Goal: Task Accomplishment & Management: Use online tool/utility

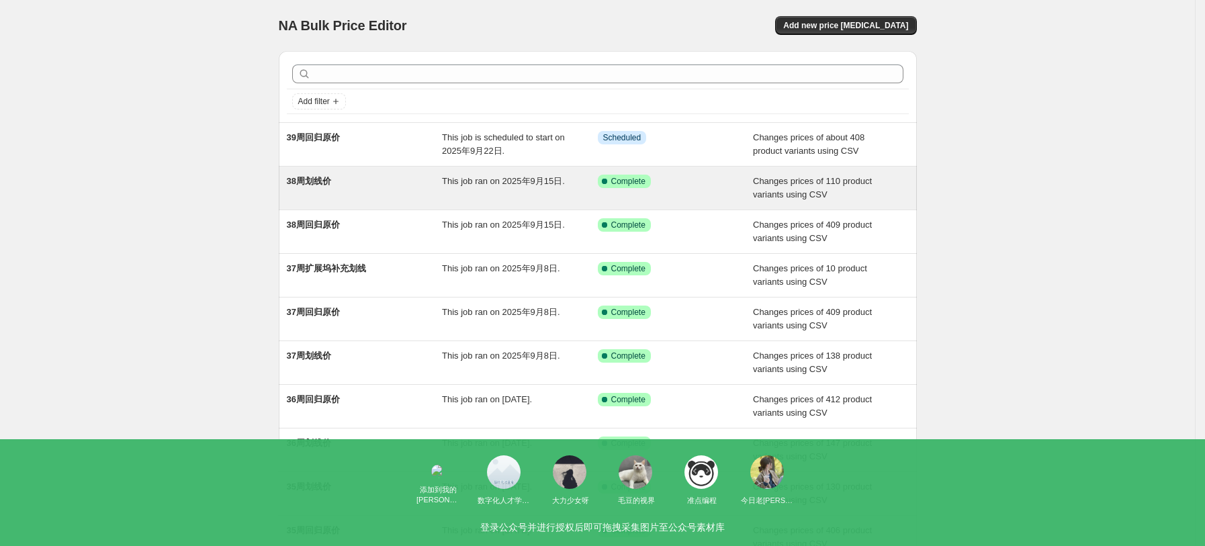
click at [349, 192] on div "38周划线价" at bounding box center [365, 188] width 156 height 27
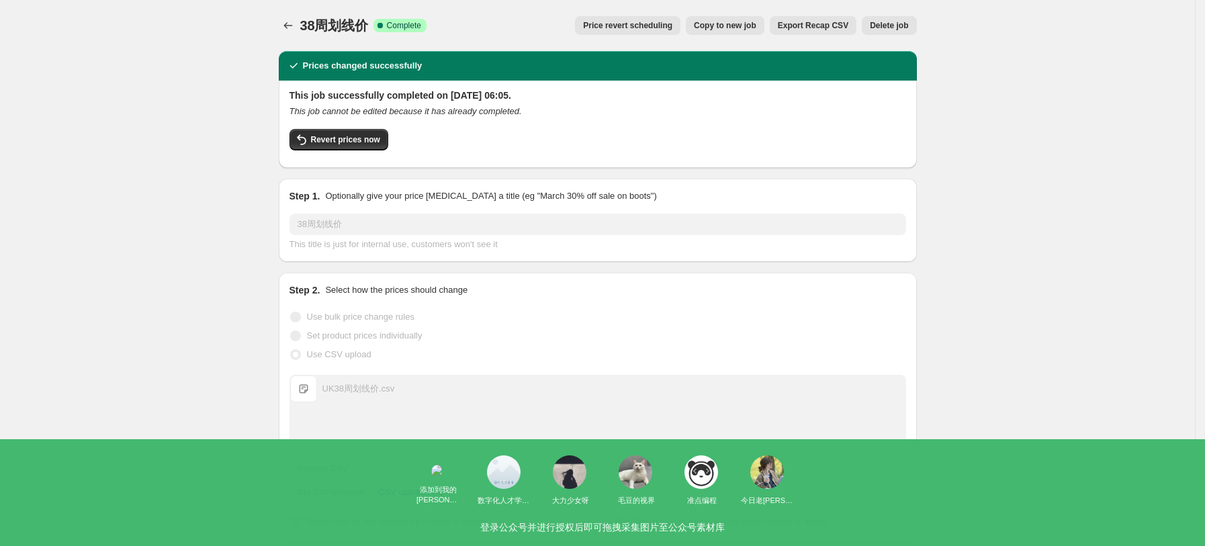
click at [739, 26] on span "Copy to new job" at bounding box center [725, 25] width 62 height 11
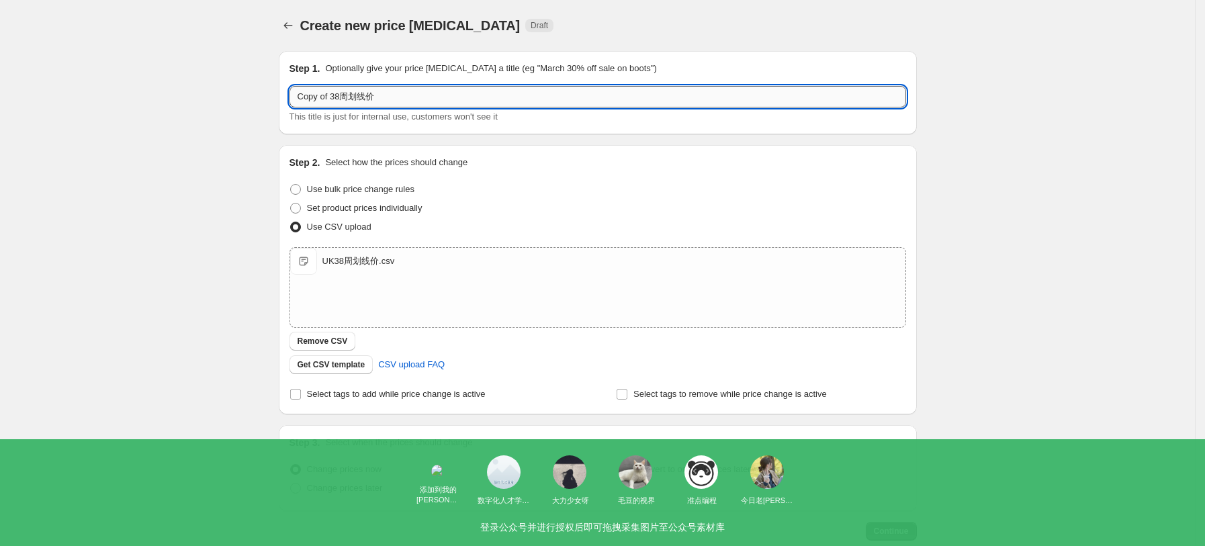
click at [374, 91] on input "Copy of 38周划线价" at bounding box center [597, 96] width 616 height 21
drag, startPoint x: 334, startPoint y: 96, endPoint x: 230, endPoint y: 96, distance: 104.1
click at [230, 96] on div "Create new price [MEDICAL_DATA]. This page is ready Create new price [MEDICAL_D…" at bounding box center [597, 311] width 1195 height 622
click at [314, 91] on input "38周划线价" at bounding box center [597, 96] width 616 height 21
type input "39周划线价"
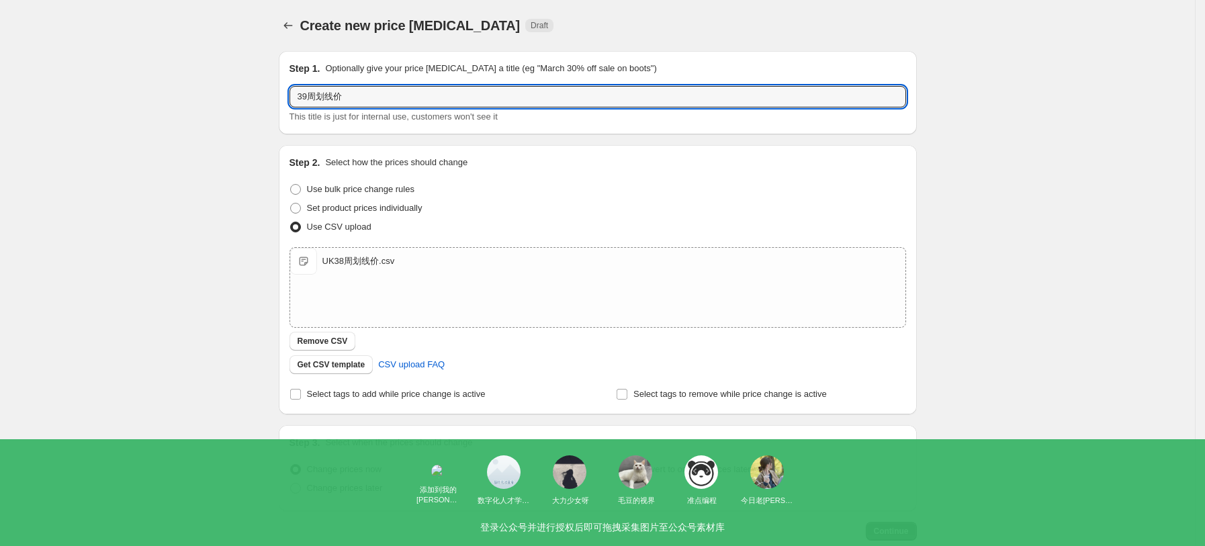
click at [610, 167] on div "Step 2. Select how the prices should change" at bounding box center [597, 162] width 616 height 13
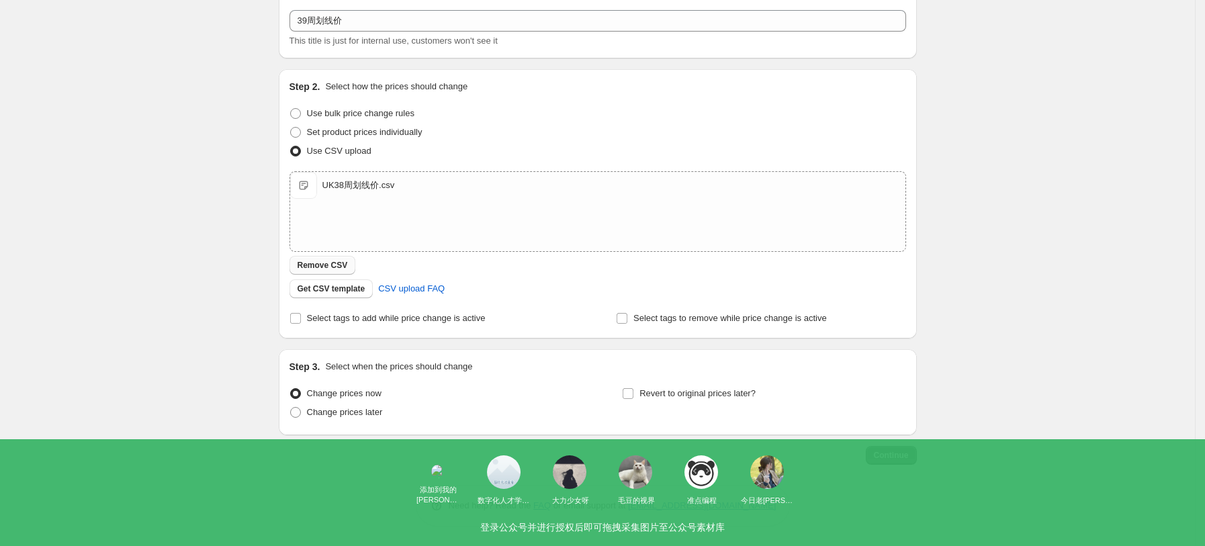
click at [336, 264] on span "Remove CSV" at bounding box center [322, 265] width 50 height 11
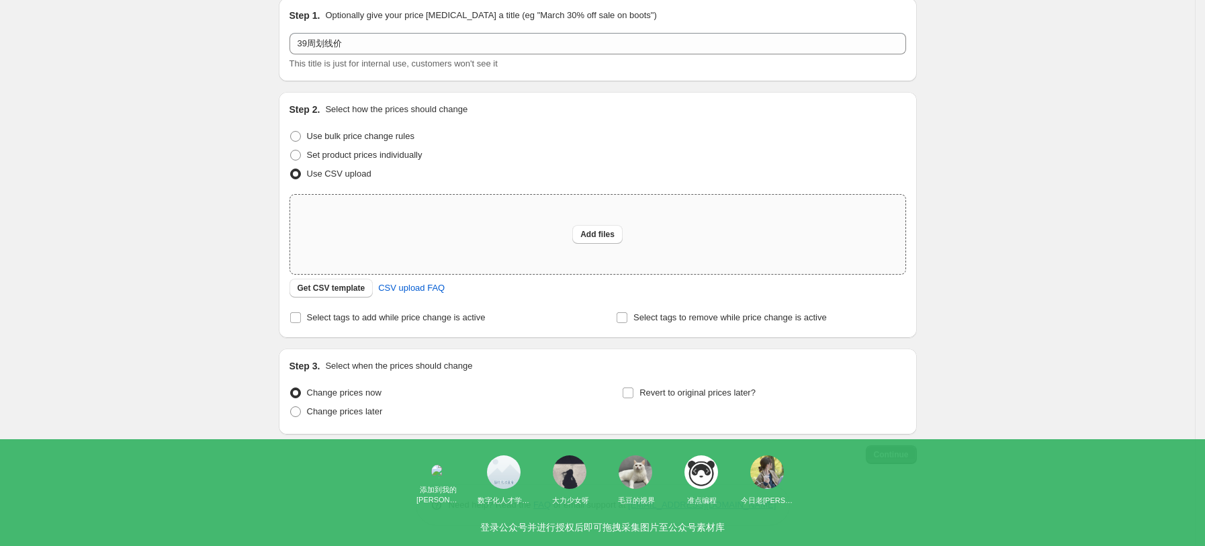
scroll to position [52, 0]
click at [342, 414] on span "Change prices later" at bounding box center [345, 412] width 76 height 10
click at [291, 408] on input "Change prices later" at bounding box center [290, 407] width 1 height 1
radio input "true"
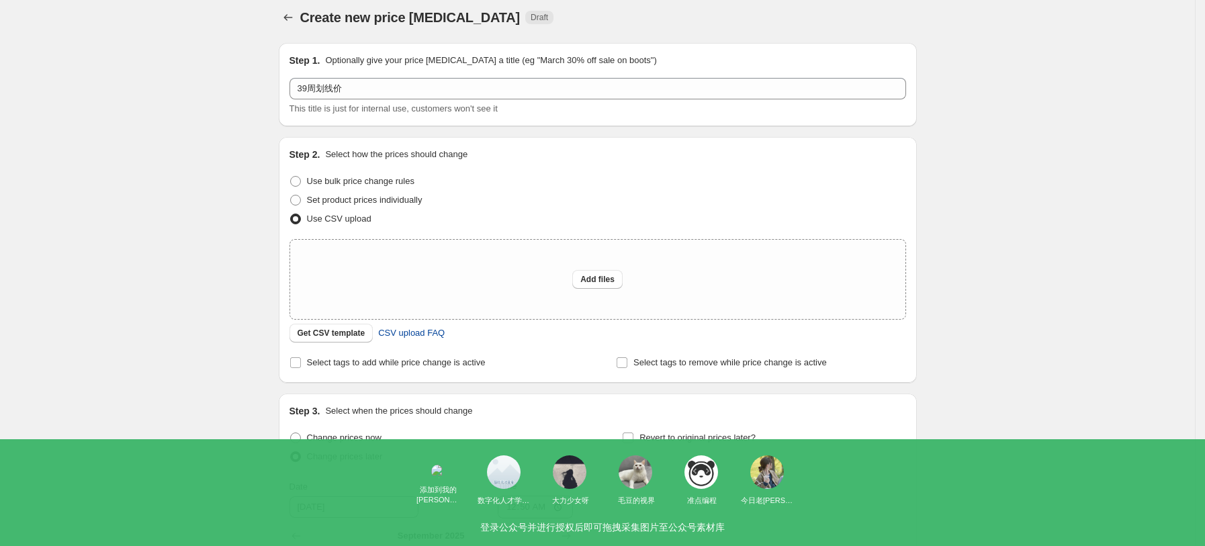
scroll to position [0, 0]
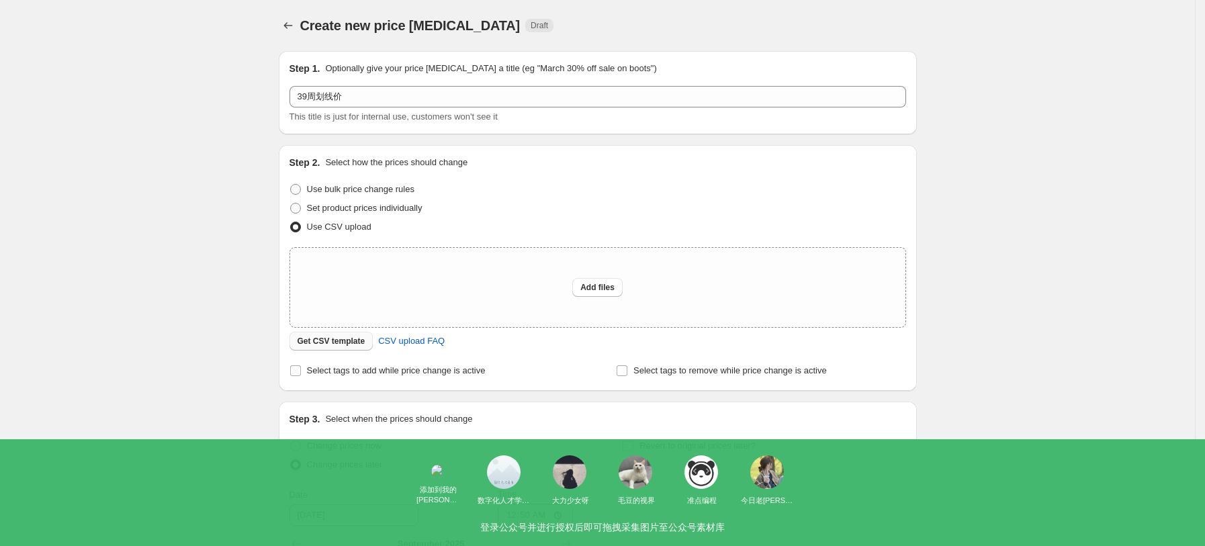
click at [336, 342] on span "Get CSV template" at bounding box center [331, 341] width 68 height 11
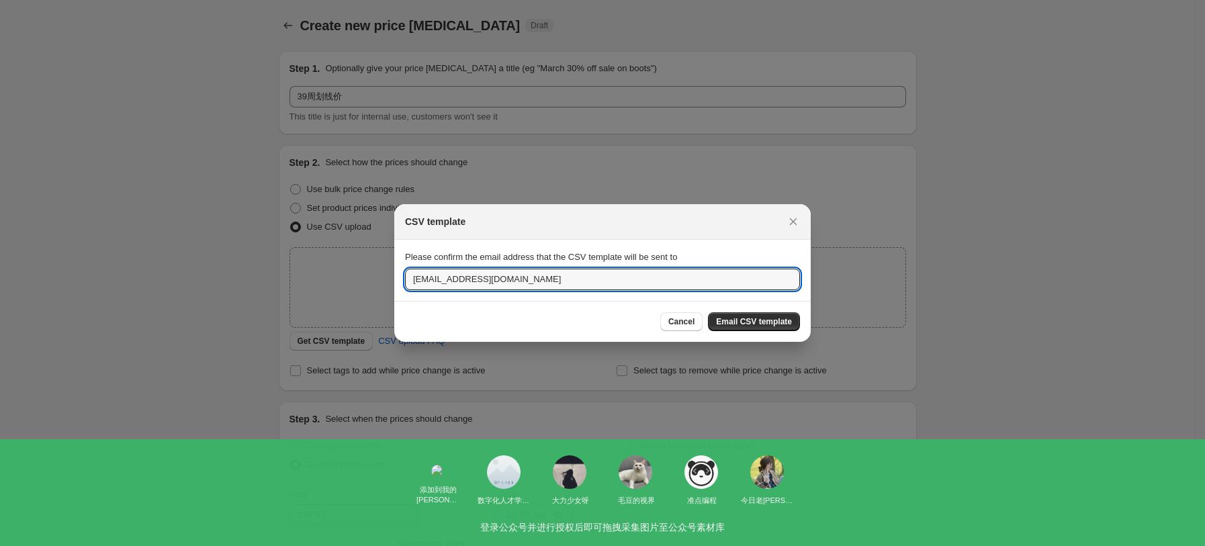
drag, startPoint x: 428, startPoint y: 283, endPoint x: 381, endPoint y: 285, distance: 47.0
type input "[EMAIL_ADDRESS][DOMAIN_NAME]"
click at [731, 323] on span "Email CSV template" at bounding box center [754, 321] width 76 height 11
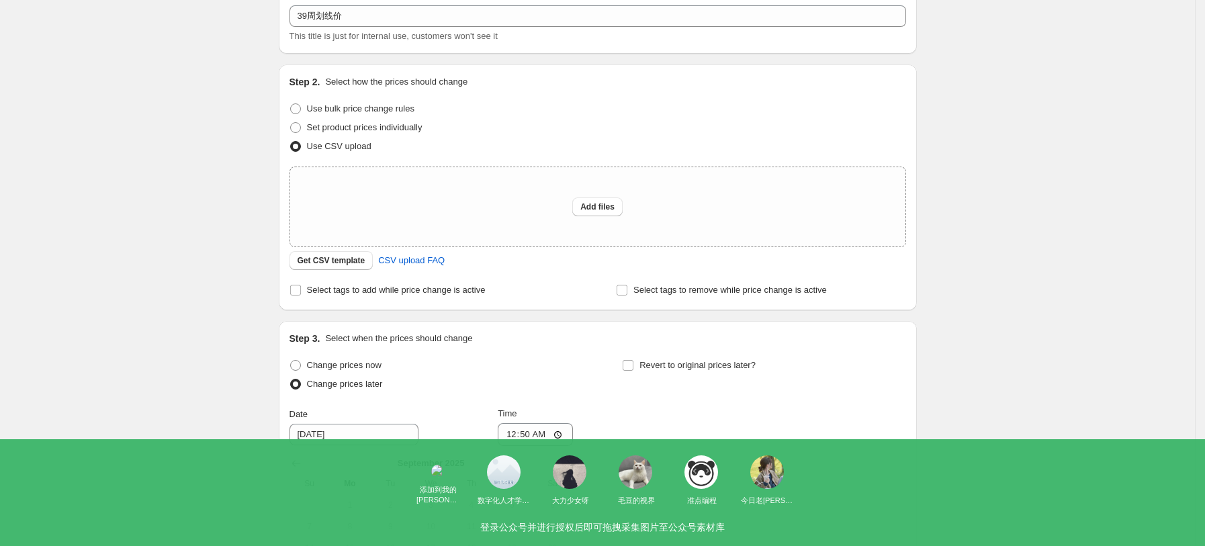
scroll to position [89, 0]
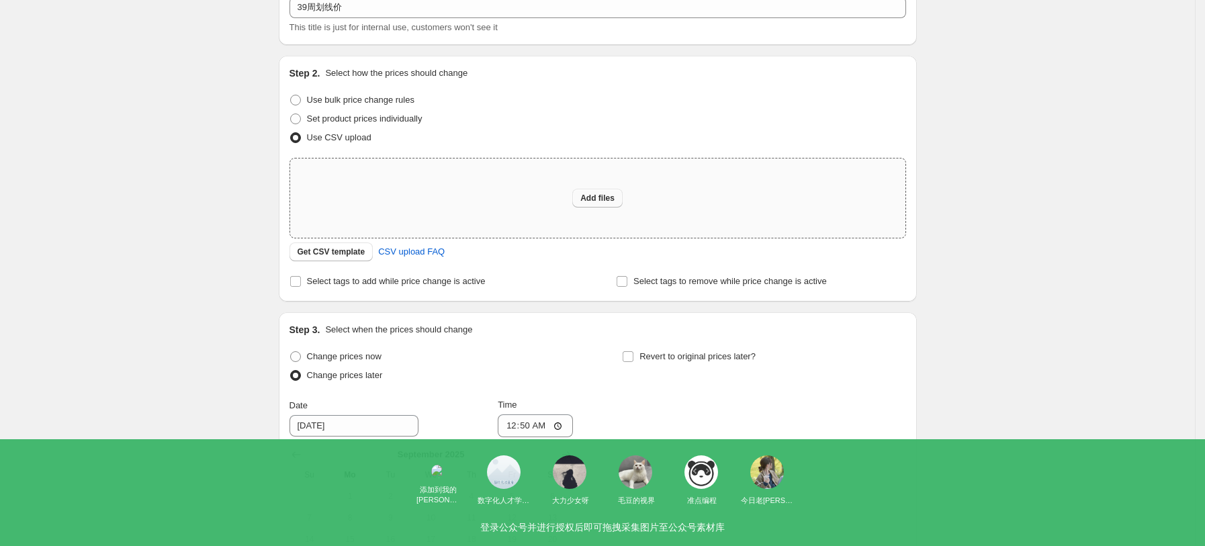
click at [607, 193] on span "Add files" at bounding box center [597, 198] width 34 height 11
type input "C:\fakepath\39周划线价.csv"
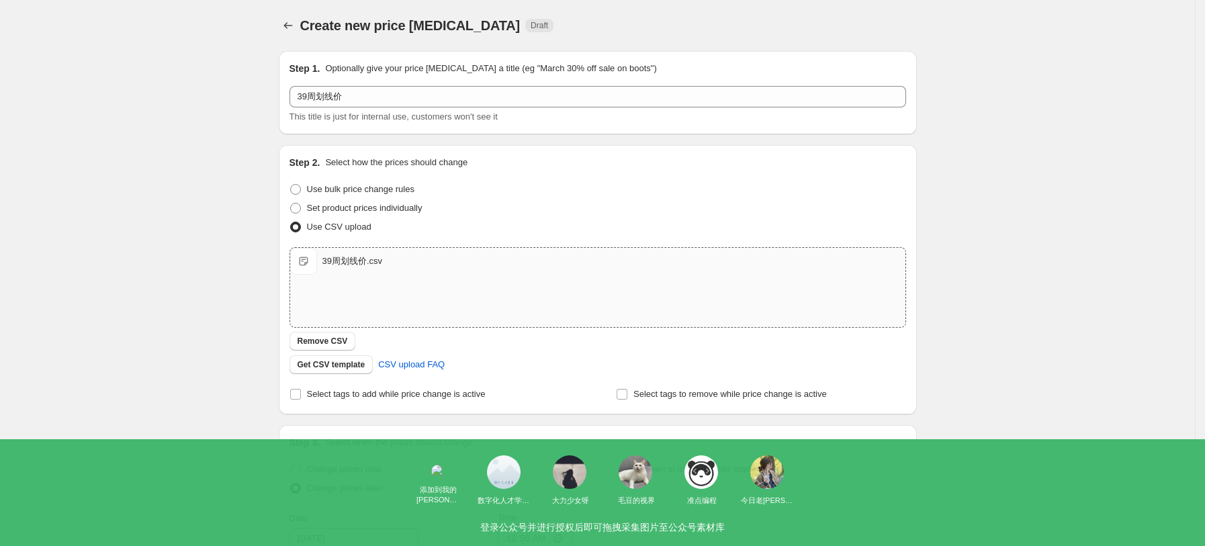
scroll to position [306, 0]
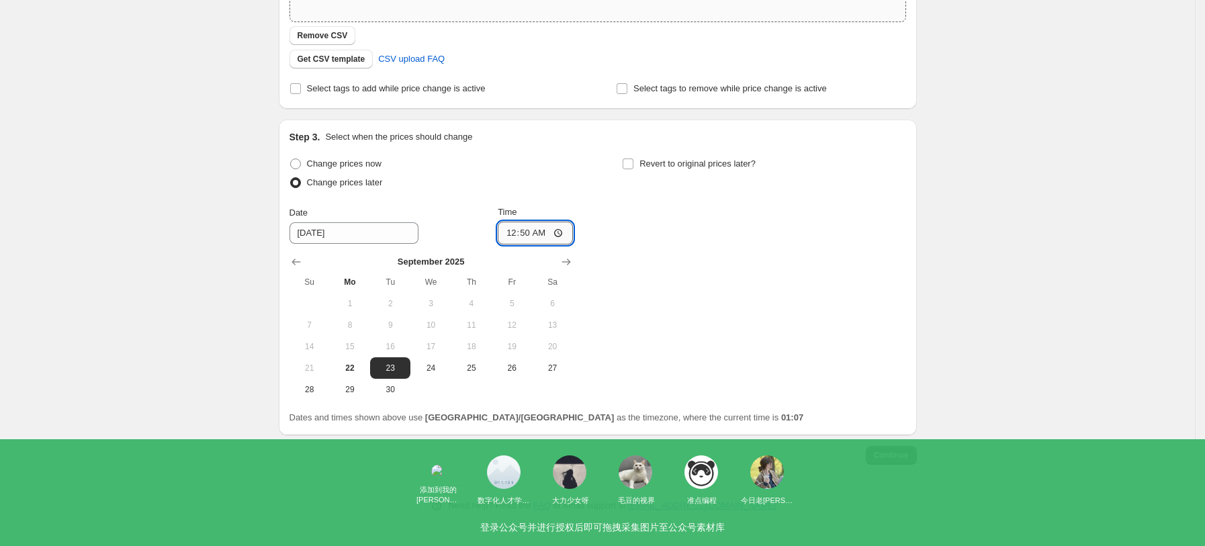
click at [571, 240] on input "00:50" at bounding box center [535, 233] width 75 height 23
click at [565, 227] on input "00:50" at bounding box center [535, 233] width 75 height 23
type input "06:05"
click at [699, 316] on div "Change prices now Change prices later Date [DATE] Time 06:[DATE] Mo Tu We Th Fr…" at bounding box center [597, 277] width 616 height 246
click at [908, 460] on button "Continue" at bounding box center [891, 455] width 51 height 19
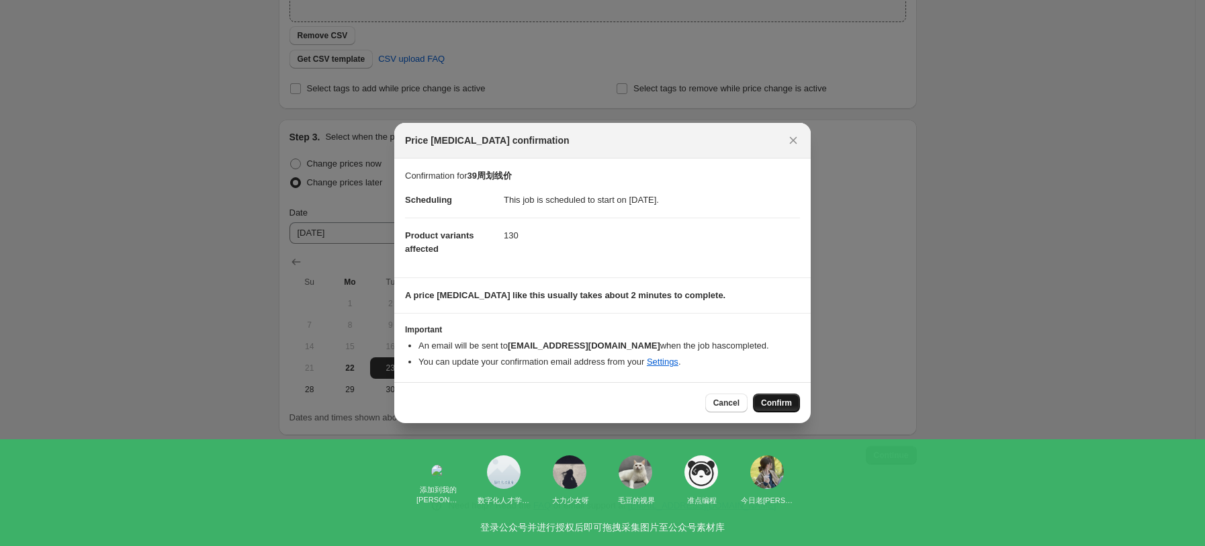
click at [781, 400] on span "Confirm" at bounding box center [776, 403] width 31 height 11
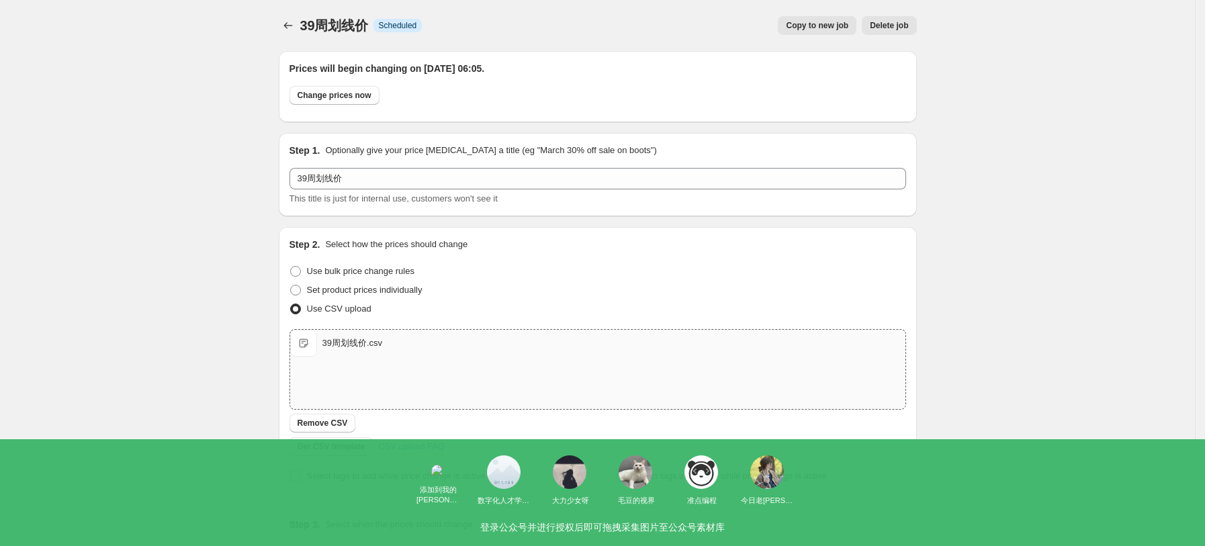
scroll to position [358, 0]
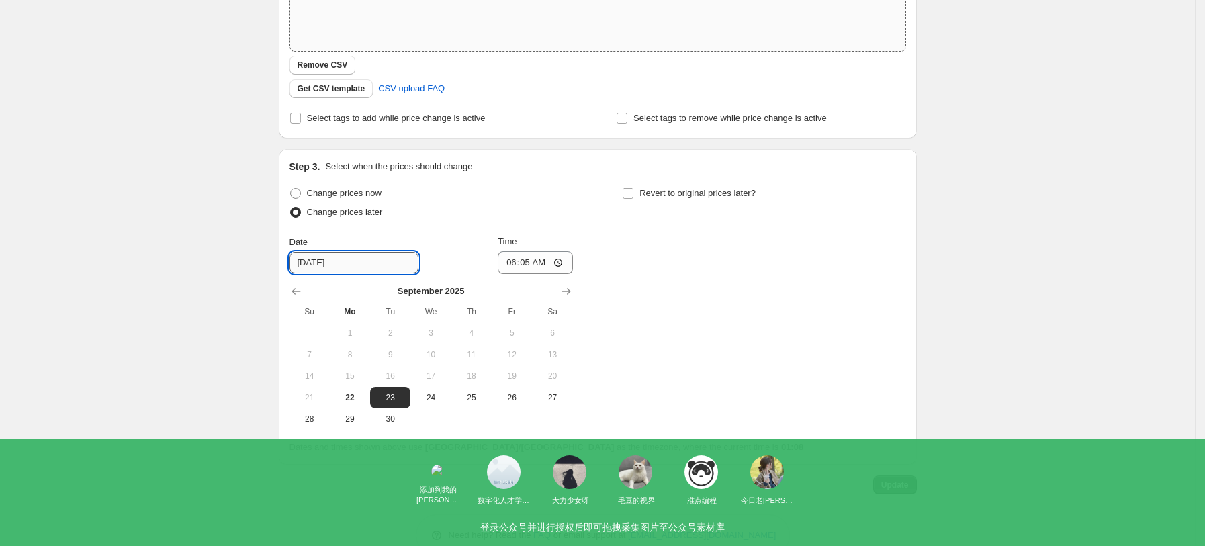
click at [347, 272] on input "[DATE]" at bounding box center [353, 262] width 129 height 21
click at [318, 265] on input "[DATE]" at bounding box center [353, 262] width 129 height 21
click at [361, 387] on button "22" at bounding box center [350, 397] width 40 height 21
type input "[DATE]"
click at [895, 483] on span "Update" at bounding box center [895, 484] width 28 height 11
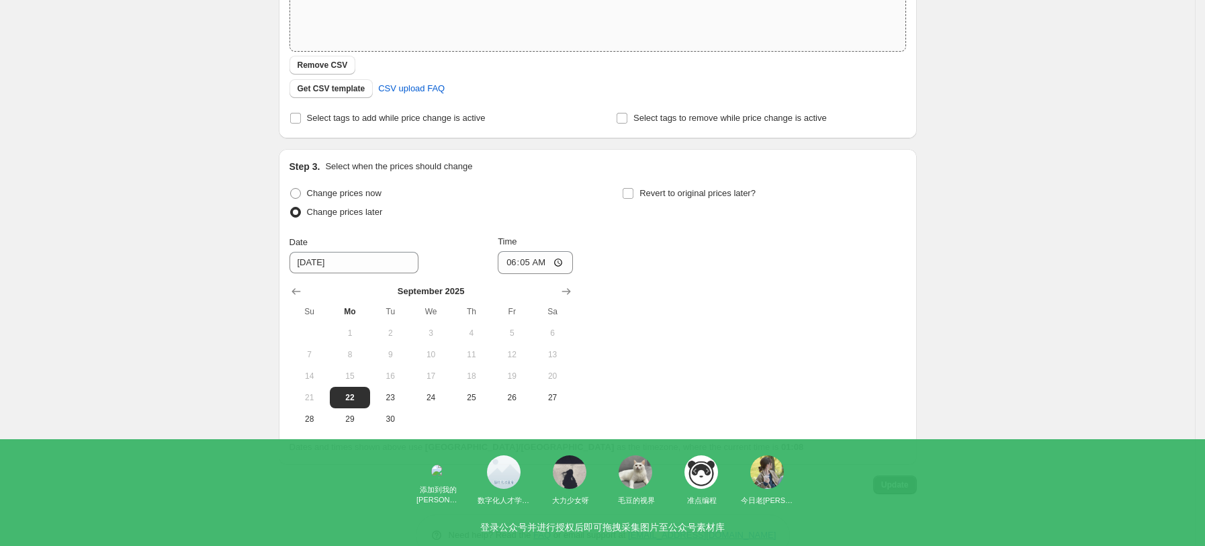
scroll to position [0, 0]
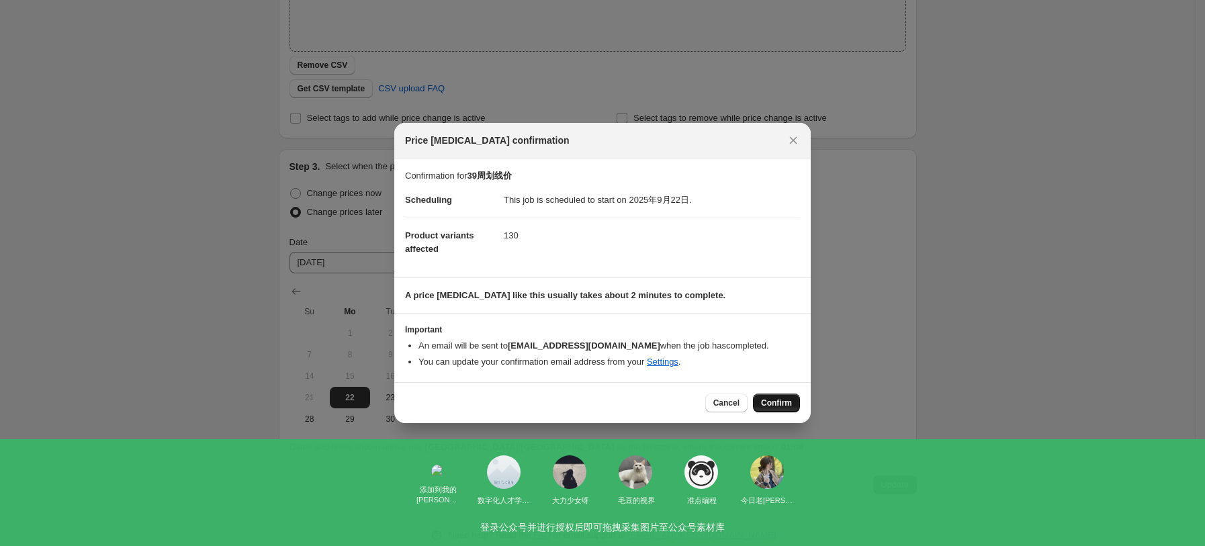
click at [763, 406] on span "Confirm" at bounding box center [776, 403] width 31 height 11
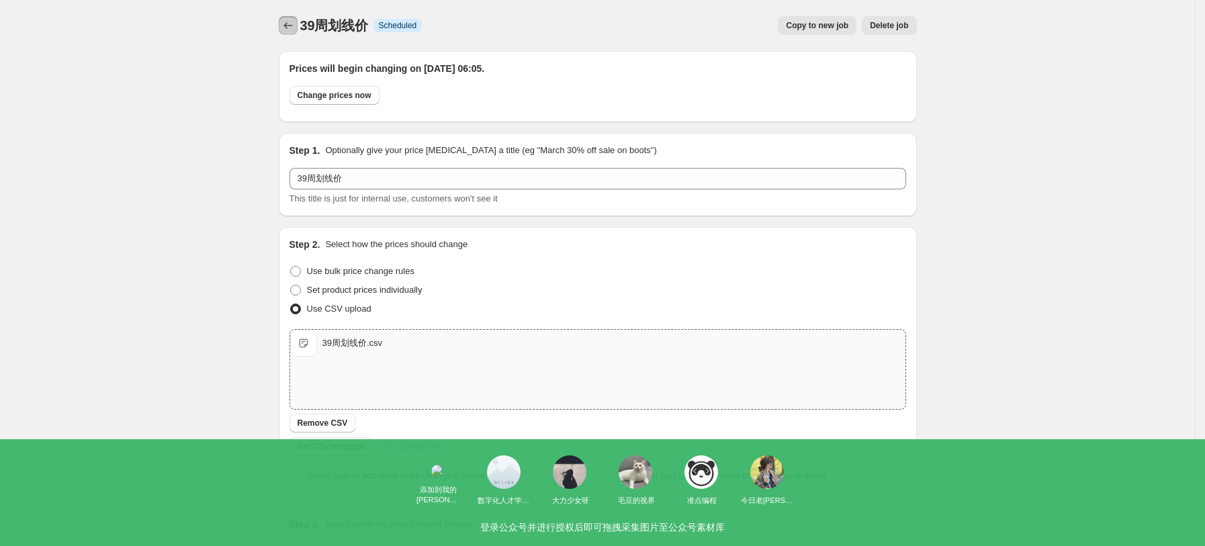
click at [283, 32] on button "Price change jobs" at bounding box center [288, 25] width 19 height 19
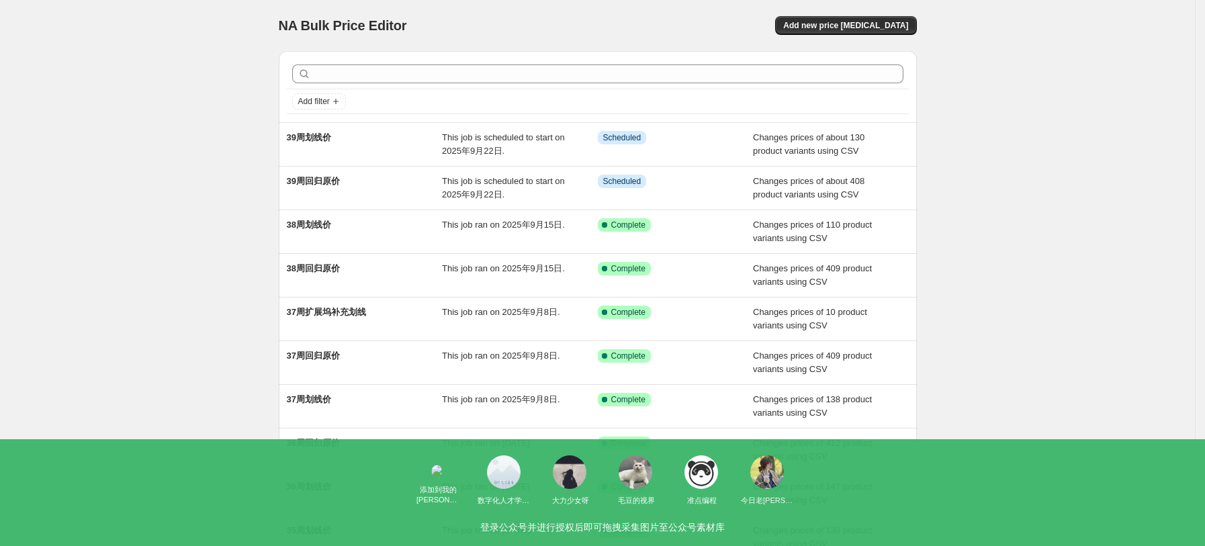
click at [1080, 370] on div "NA Bulk Price Editor. This page is ready NA Bulk Price Editor Add new price [ME…" at bounding box center [597, 346] width 1195 height 692
